Goal: Check status: Check status

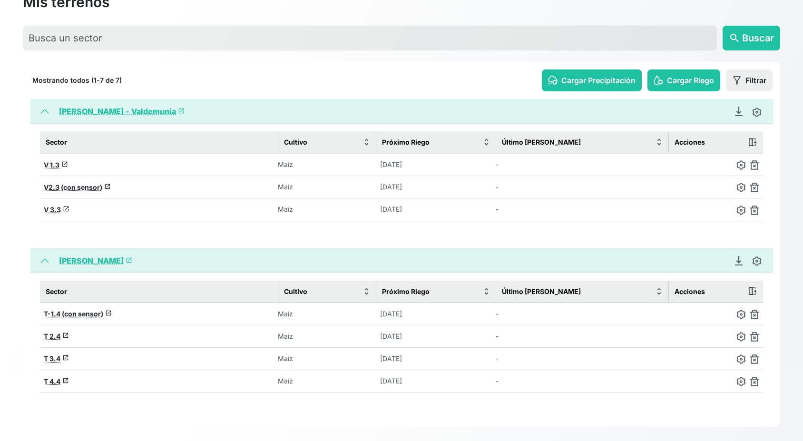
scroll to position [70, 0]
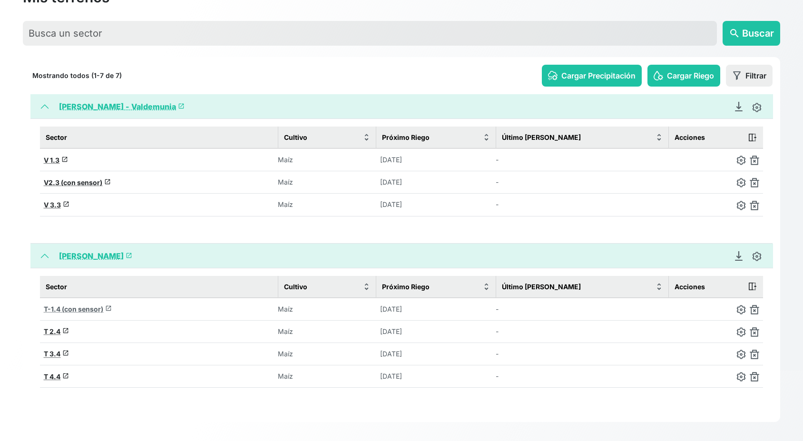
click at [94, 305] on span "T-1.4 (con sensor)" at bounding box center [73, 309] width 59 height 8
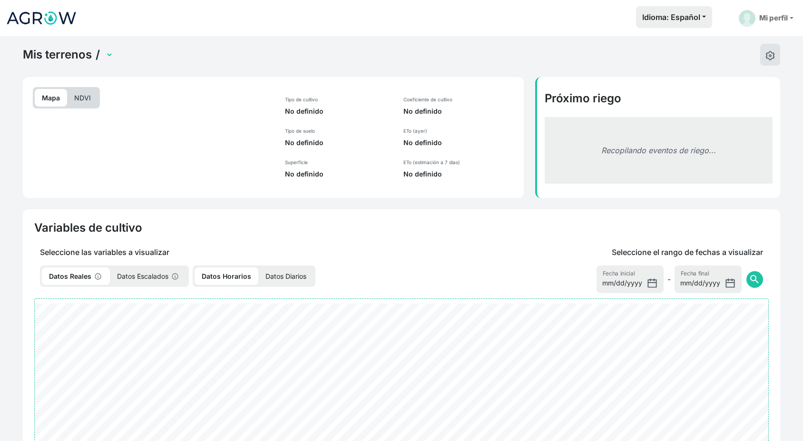
select select "2552"
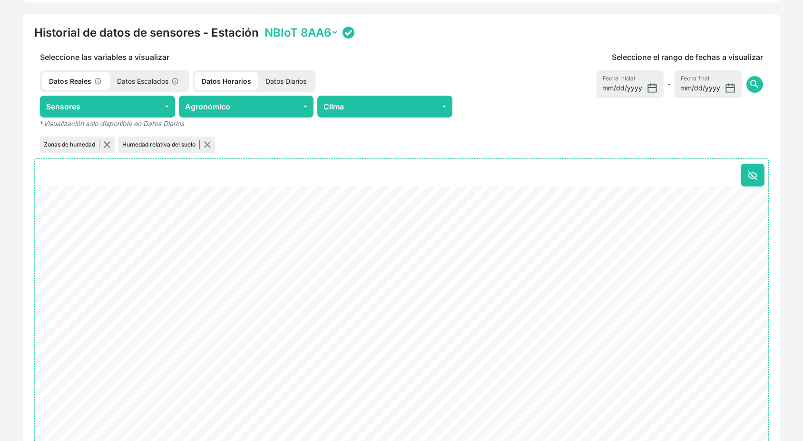
scroll to position [338, 0]
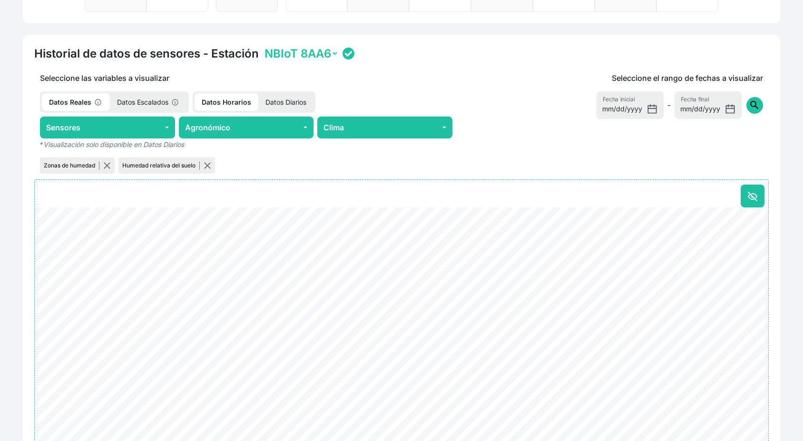
click at [761, 100] on button "search" at bounding box center [754, 105] width 17 height 17
click at [755, 101] on span "search" at bounding box center [754, 104] width 11 height 11
